Goal: Find contact information: Find contact information

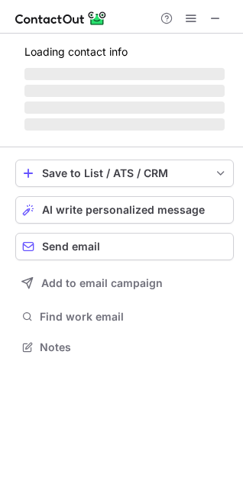
scroll to position [7, 7]
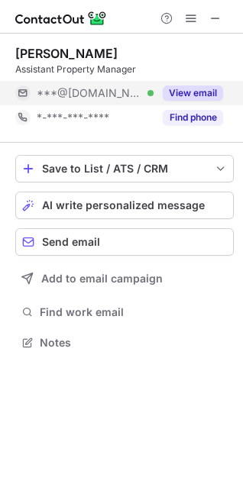
scroll to position [7, 7]
click at [202, 92] on button "View email" at bounding box center [193, 92] width 60 height 15
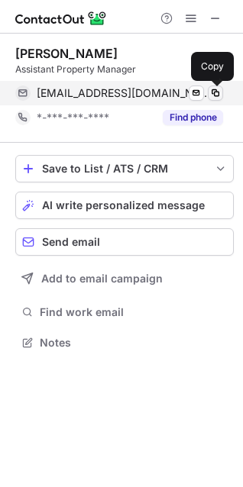
click at [214, 95] on span at bounding box center [215, 93] width 12 height 12
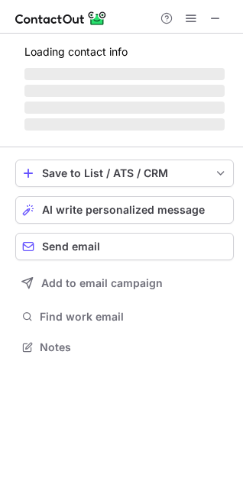
scroll to position [7, 7]
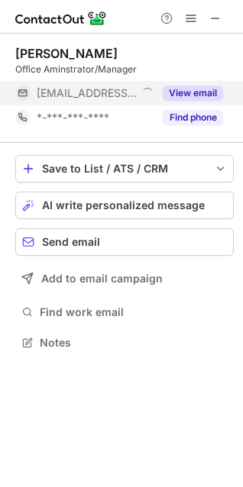
click at [190, 93] on button "View email" at bounding box center [193, 92] width 60 height 15
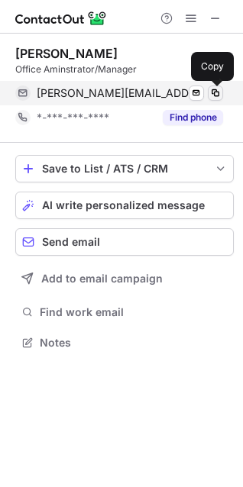
click at [213, 92] on span at bounding box center [215, 93] width 12 height 12
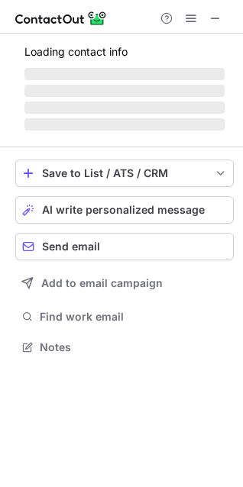
scroll to position [7, 7]
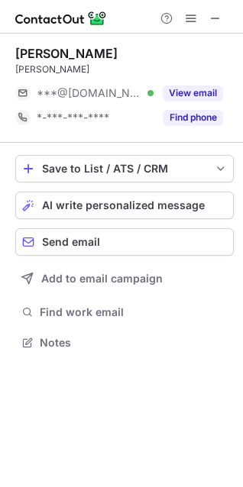
scroll to position [7, 7]
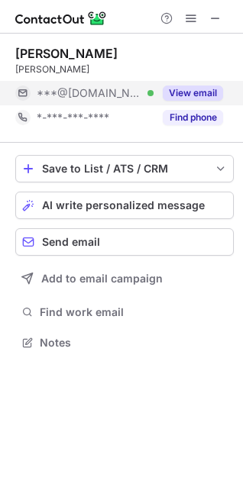
click at [188, 95] on button "View email" at bounding box center [193, 92] width 60 height 15
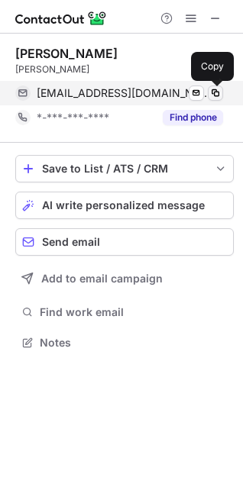
click at [215, 93] on span at bounding box center [215, 93] width 12 height 12
